Goal: Complete application form: Complete application form

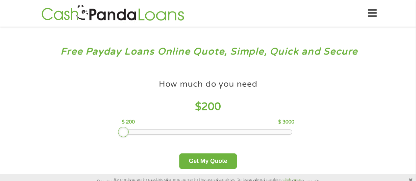
drag, startPoint x: 163, startPoint y: 133, endPoint x: 122, endPoint y: 132, distance: 41.1
click at [122, 132] on div at bounding box center [123, 132] width 11 height 11
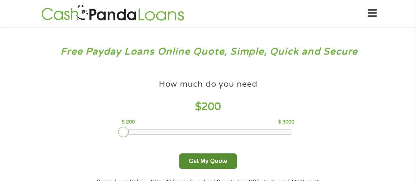
click at [195, 162] on button "Get My Quote" at bounding box center [208, 161] width 58 height 15
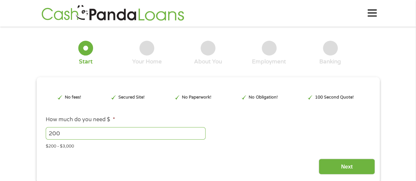
type input "CjwKCAjwup3HBhAAEiwA7euZuoZ8YJOlGjiKCwNW8q9wJ1scP9W_5YvwdqPkJlZQgIespAXBD2Y4xBo…"
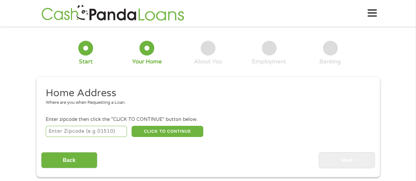
click at [87, 133] on input "number" at bounding box center [86, 131] width 81 height 11
type input "52001"
select select "Iowa"
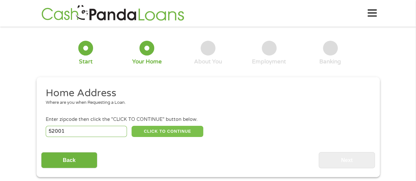
click at [167, 132] on button "CLICK TO CONTINUE" at bounding box center [168, 131] width 72 height 11
type input "52001"
type input "Dubuque"
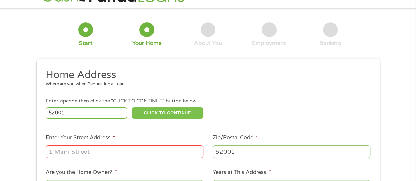
scroll to position [33, 0]
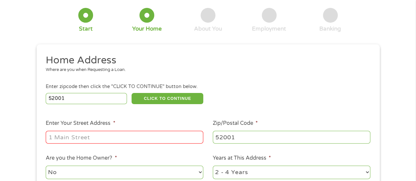
click at [118, 140] on input "Enter Your Street Address *" at bounding box center [125, 137] width 158 height 13
type input "400 Rhomberg Ave"
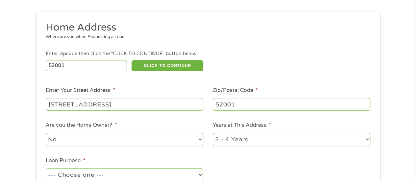
scroll to position [99, 0]
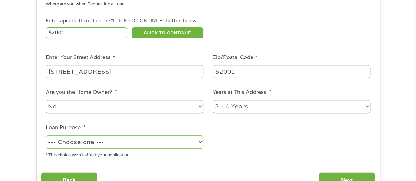
click at [272, 108] on select "1 Year or less 1 - 2 Years 2 - 4 Years Over 4 Years" at bounding box center [292, 106] width 158 height 13
select select "12months"
click at [213, 100] on select "1 Year or less 1 - 2 Years 2 - 4 Years Over 4 Years" at bounding box center [292, 106] width 158 height 13
click at [189, 145] on select "--- Choose one --- Pay Bills Debt Consolidation Home Improvement Major Purchase…" at bounding box center [125, 142] width 158 height 13
select select "paybills"
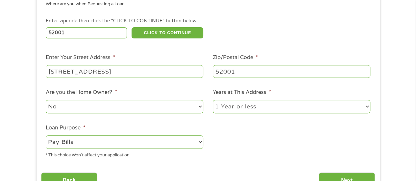
click at [46, 136] on select "--- Choose one --- Pay Bills Debt Consolidation Home Improvement Major Purchase…" at bounding box center [125, 142] width 158 height 13
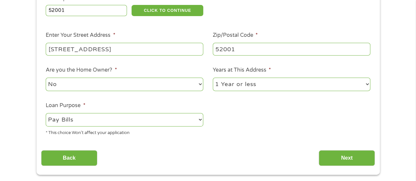
scroll to position [132, 0]
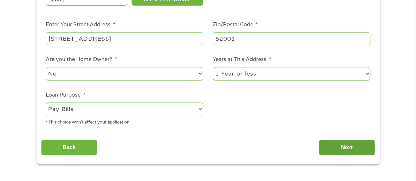
click at [352, 151] on input "Next" at bounding box center [347, 148] width 56 height 16
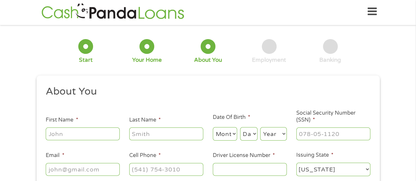
scroll to position [0, 0]
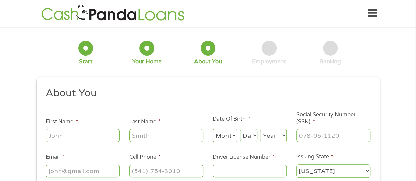
click at [73, 139] on input "First Name *" at bounding box center [83, 135] width 74 height 13
type input "Nicole"
type input "Waqas"
type input "nwilliams076@gmail.com"
type input "(319) 550-2488"
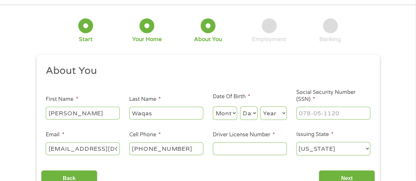
scroll to position [33, 0]
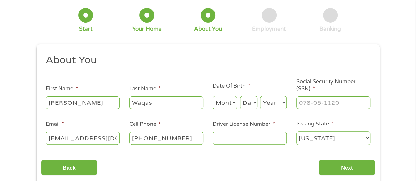
click at [234, 105] on select "Month 1 2 3 4 5 6 7 8 9 10 11 12" at bounding box center [225, 102] width 25 height 13
select select "3"
click at [213, 96] on select "Month 1 2 3 4 5 6 7 8 9 10 11 12" at bounding box center [225, 102] width 25 height 13
click at [254, 104] on select "Day 1 2 3 4 5 6 7 8 9 10 11 12 13 14 15 16 17 18 19 20 21 22 23 24 25 26 27 28 …" at bounding box center [248, 102] width 17 height 13
select select "4"
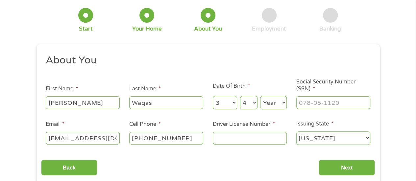
click at [240, 96] on select "Day 1 2 3 4 5 6 7 8 9 10 11 12 13 14 15 16 17 18 19 20 21 22 23 24 25 26 27 28 …" at bounding box center [248, 102] width 17 height 13
click at [280, 104] on select "Year 2007 2006 2005 2004 2003 2002 2001 2000 1999 1998 1997 1996 1995 1994 1993…" at bounding box center [273, 102] width 27 height 13
select select "1976"
click at [260, 96] on select "Year 2007 2006 2005 2004 2003 2002 2001 2000 1999 1998 1997 1996 1995 1994 1993…" at bounding box center [273, 102] width 27 height 13
click at [311, 106] on input "___-__-____" at bounding box center [333, 102] width 74 height 13
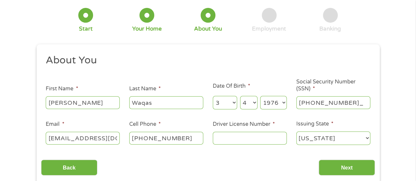
type input "513-66-9552"
click at [250, 142] on input "Driver License Number *" at bounding box center [250, 138] width 74 height 13
type input "8"
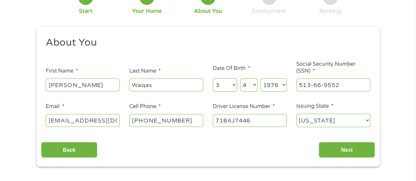
scroll to position [66, 0]
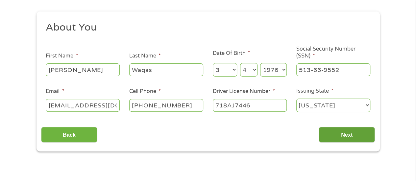
type input "718AJ7446"
click at [338, 139] on input "Next" at bounding box center [347, 135] width 56 height 16
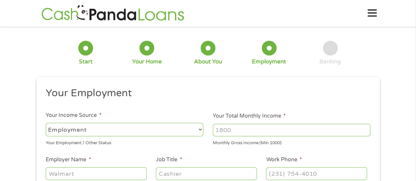
scroll to position [33, 0]
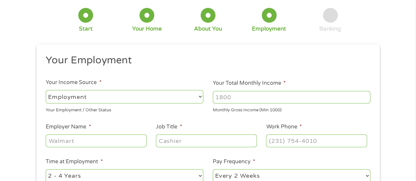
click at [254, 98] on input "Your Total Monthly Income *" at bounding box center [292, 97] width 158 height 13
type input "1500"
click at [111, 143] on input "Employer Name *" at bounding box center [96, 141] width 101 height 13
drag, startPoint x: 71, startPoint y: 141, endPoint x: 67, endPoint y: 142, distance: 3.6
click at [67, 142] on input "Employer Name *" at bounding box center [96, 141] width 101 height 13
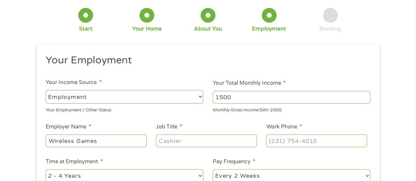
type input "Wireless Games"
type input "Mobile Expert"
type input "(563) 207-8427"
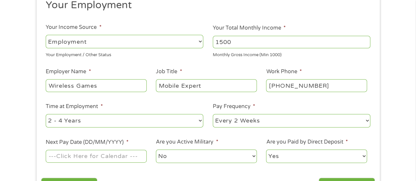
scroll to position [99, 0]
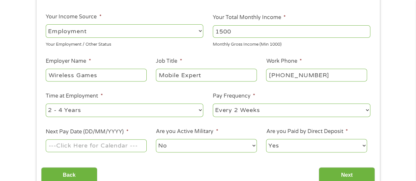
click at [113, 111] on select "--- Choose one --- 1 Year or less 1 - 2 Years 2 - 4 Years Over 4 Years" at bounding box center [125, 110] width 158 height 13
click at [46, 104] on select "--- Choose one --- 1 Year or less 1 - 2 Years 2 - 4 Years Over 4 Years" at bounding box center [125, 110] width 158 height 13
click at [106, 112] on select "--- Choose one --- 1 Year or less 1 - 2 Years 2 - 4 Years Over 4 Years" at bounding box center [125, 110] width 158 height 13
select select "60months"
click at [46, 104] on select "--- Choose one --- 1 Year or less 1 - 2 Years 2 - 4 Years Over 4 Years" at bounding box center [125, 110] width 158 height 13
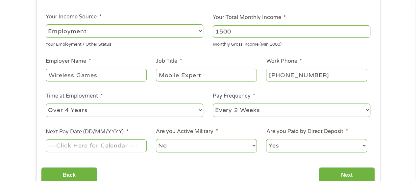
click at [94, 145] on input "Next Pay Date (DD/MM/YYYY) *" at bounding box center [96, 146] width 101 height 13
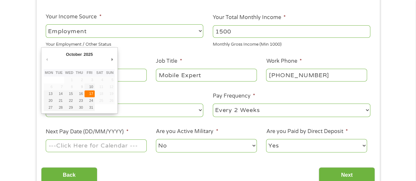
type input "17/10/2025"
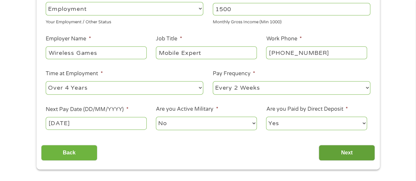
scroll to position [132, 0]
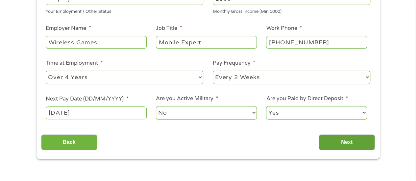
click at [342, 145] on input "Next" at bounding box center [347, 143] width 56 height 16
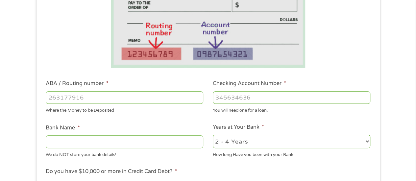
click at [132, 99] on input "ABA / Routing number *" at bounding box center [125, 97] width 158 height 13
type input "031176110"
type input "CAPITAL ONE NA"
type input "031176110"
click at [260, 101] on input "Checking Account Number *" at bounding box center [292, 97] width 158 height 13
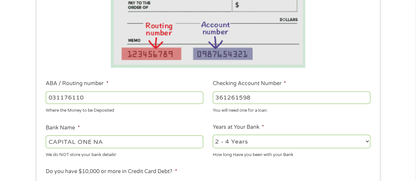
click at [264, 101] on input "361261598" at bounding box center [292, 97] width 158 height 13
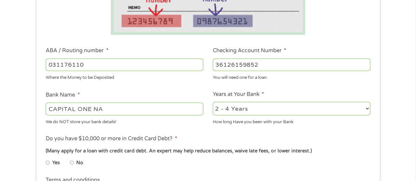
type input "36126159852"
click at [261, 110] on select "2 - 4 Years 6 - 12 Months 1 - 2 Years Over 4 Years" at bounding box center [292, 108] width 158 height 13
click at [213, 102] on select "2 - 4 Years 6 - 12 Months 1 - 2 Years Over 4 Years" at bounding box center [292, 108] width 158 height 13
click at [260, 108] on select "2 - 4 Years 6 - 12 Months 1 - 2 Years Over 4 Years" at bounding box center [292, 108] width 158 height 13
select select "60months"
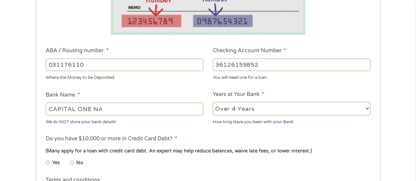
click at [213, 102] on select "2 - 4 Years 6 - 12 Months 1 - 2 Years Over 4 Years" at bounding box center [292, 108] width 158 height 13
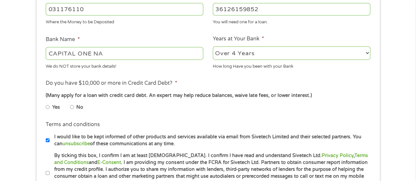
scroll to position [230, 0]
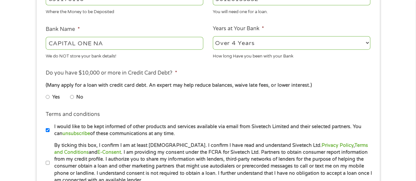
click at [73, 98] on input "No" at bounding box center [72, 97] width 4 height 11
radio input "true"
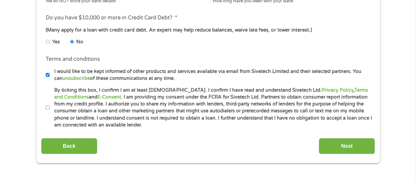
scroll to position [296, 0]
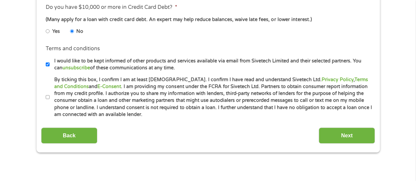
click at [48, 97] on input "By ticking this box, I confirm I am at least 18 years old. I confirm I have rea…" at bounding box center [48, 97] width 4 height 11
checkbox input "true"
click at [46, 65] on input "I would like to be kept informed of other products and services available via e…" at bounding box center [48, 64] width 4 height 11
checkbox input "false"
click at [329, 133] on input "Next" at bounding box center [347, 136] width 56 height 16
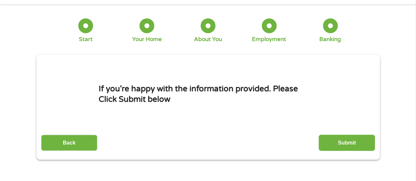
scroll to position [33, 0]
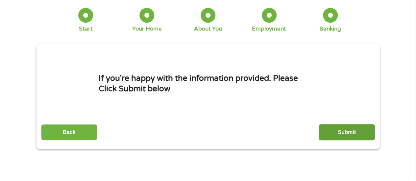
click at [345, 133] on input "Submit" at bounding box center [347, 132] width 56 height 16
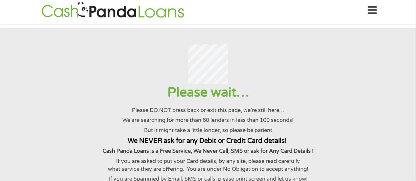
scroll to position [0, 0]
